Goal: Task Accomplishment & Management: Use online tool/utility

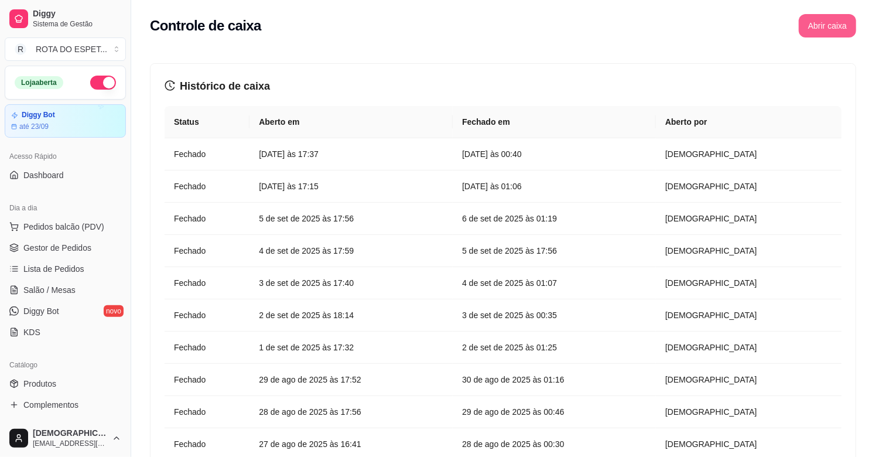
click at [833, 22] on button "Abrir caixa" at bounding box center [827, 25] width 57 height 23
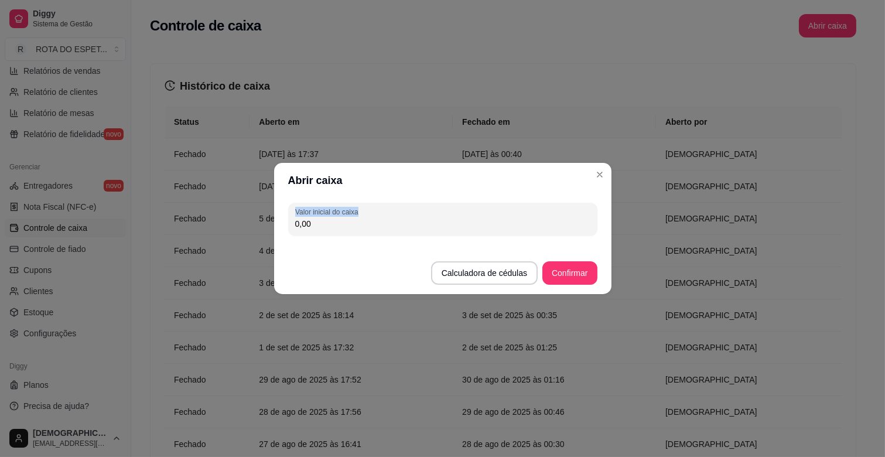
drag, startPoint x: 396, startPoint y: 197, endPoint x: 394, endPoint y: 214, distance: 17.1
click at [395, 206] on section "Abrir caixa Valor inicial do caixa 0,00 Calculadora de cédulas Confirmar" at bounding box center [442, 228] width 337 height 131
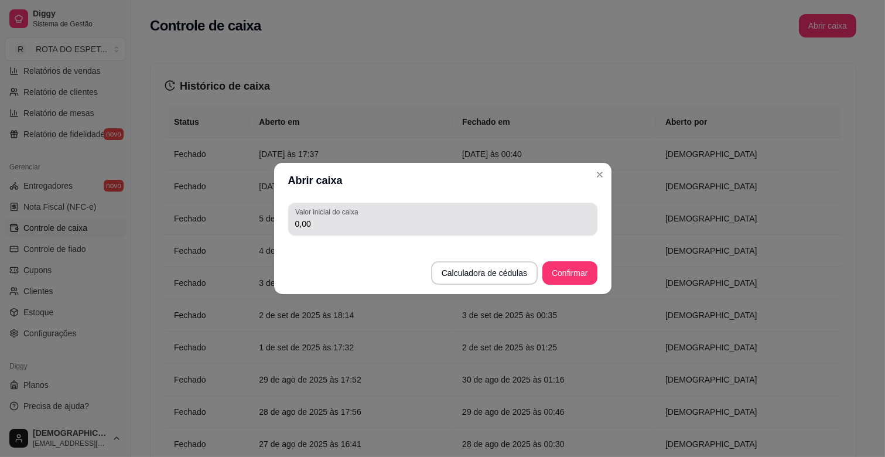
click at [393, 215] on div "0,00" at bounding box center [442, 218] width 295 height 23
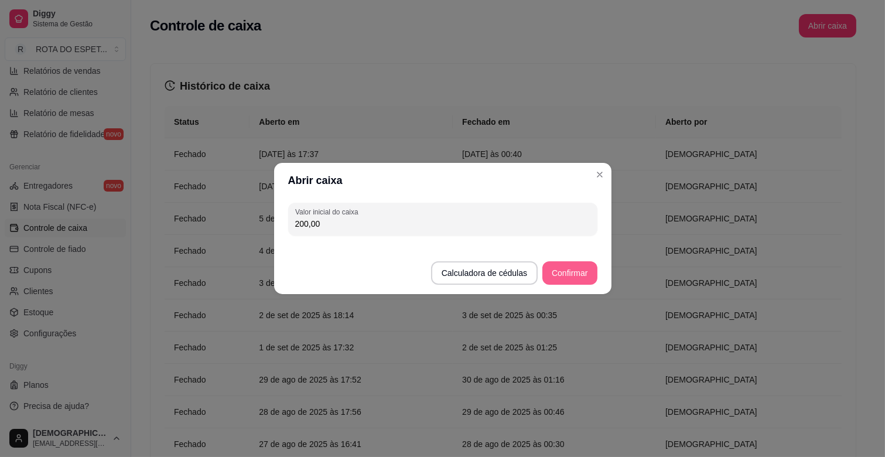
type input "200,00"
click at [553, 267] on button "Confirmar" at bounding box center [569, 272] width 54 height 23
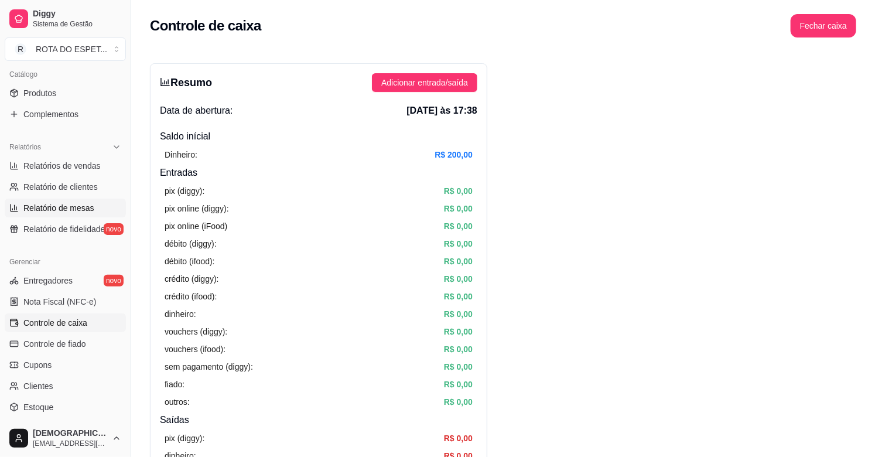
scroll to position [190, 0]
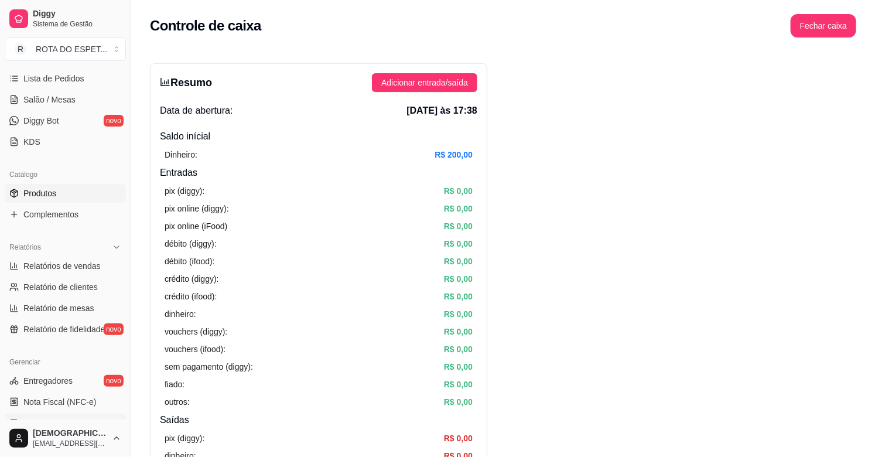
click at [54, 194] on span "Produtos" at bounding box center [39, 193] width 33 height 12
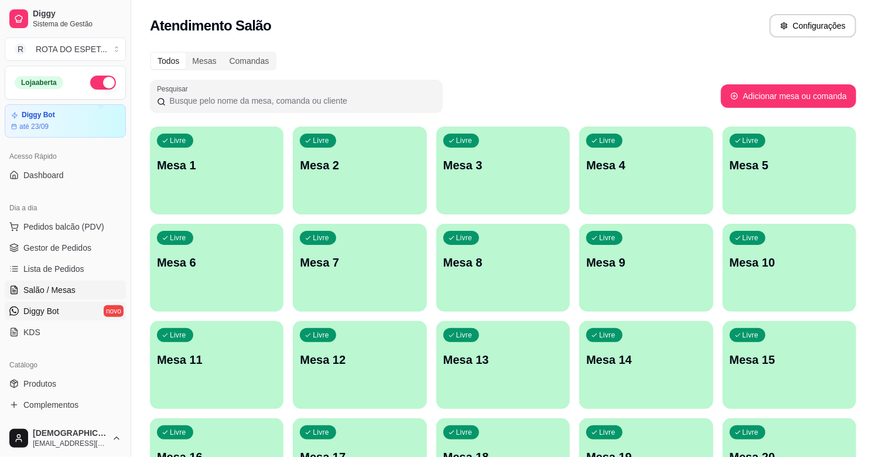
click at [97, 303] on link "Diggy Bot novo" at bounding box center [65, 311] width 121 height 19
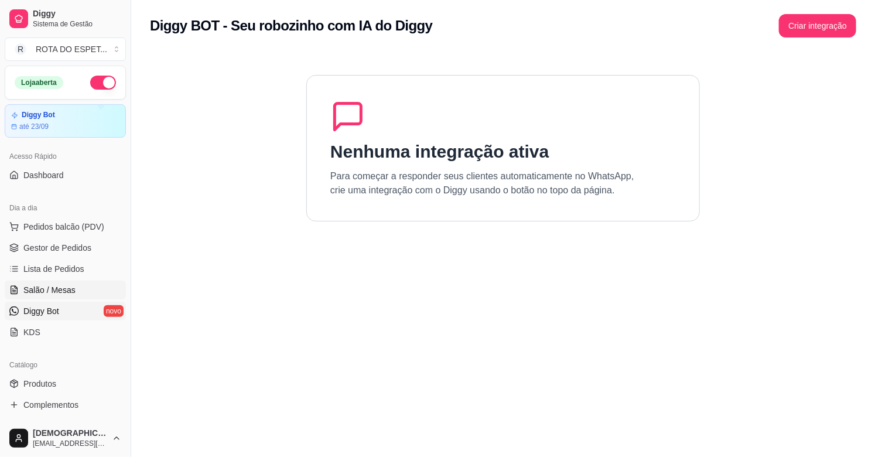
click at [83, 285] on link "Salão / Mesas" at bounding box center [65, 289] width 121 height 19
